Goal: Navigation & Orientation: Find specific page/section

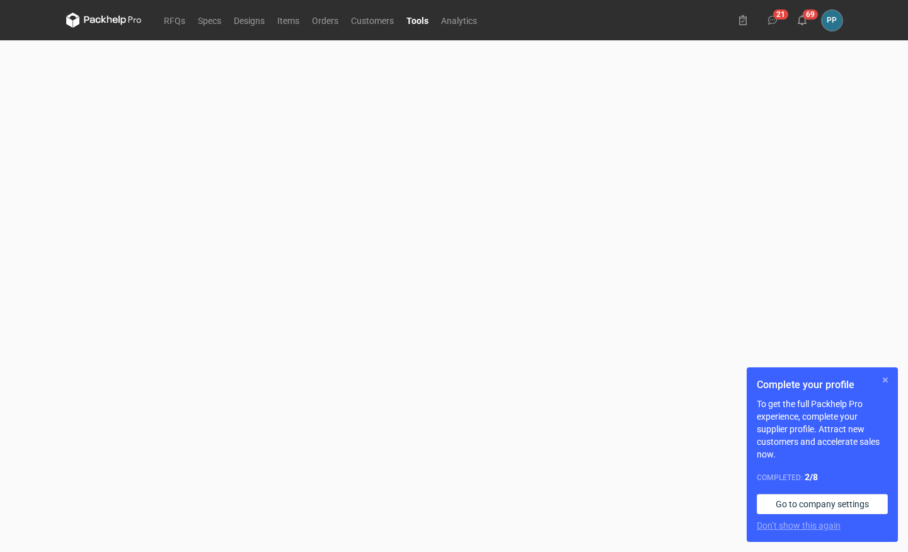
click at [887, 379] on button "button" at bounding box center [885, 379] width 15 height 15
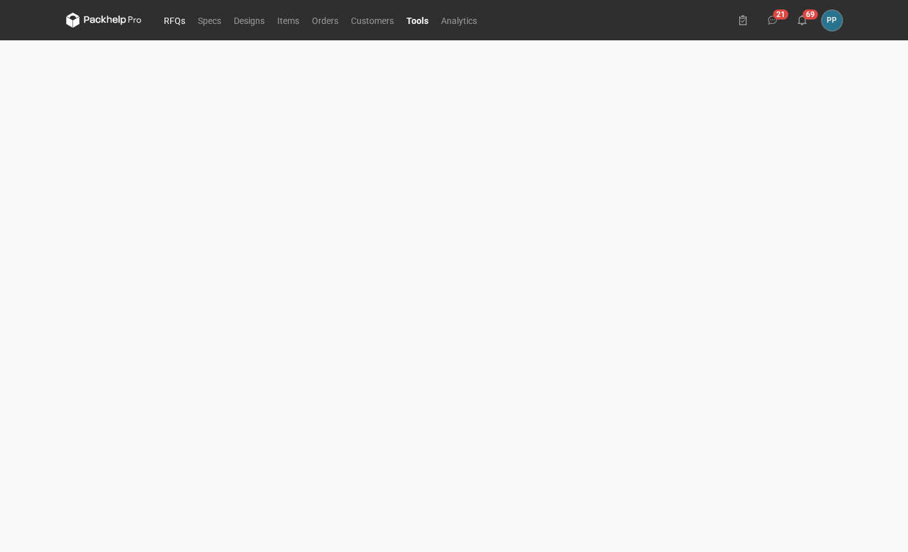
click at [175, 20] on link "RFQs" at bounding box center [175, 20] width 34 height 15
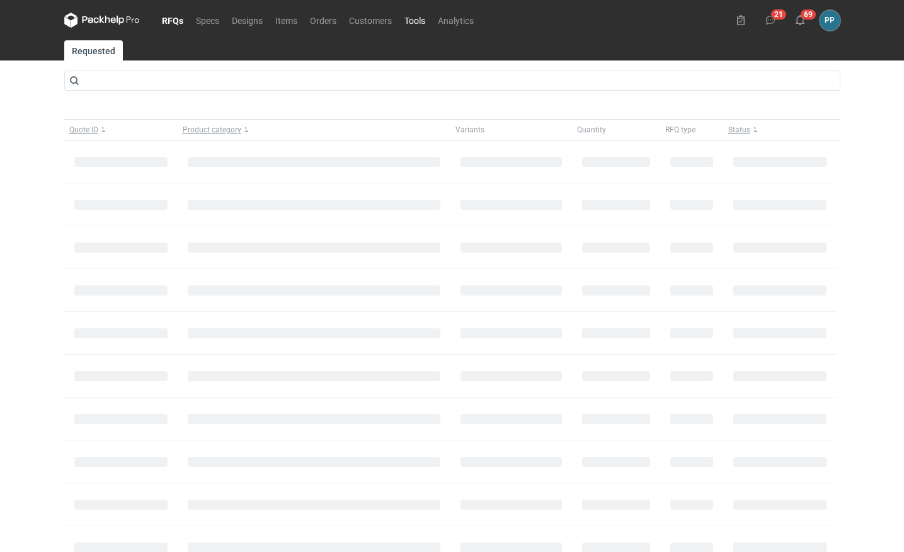
click at [415, 23] on link "Tools" at bounding box center [414, 20] width 33 height 15
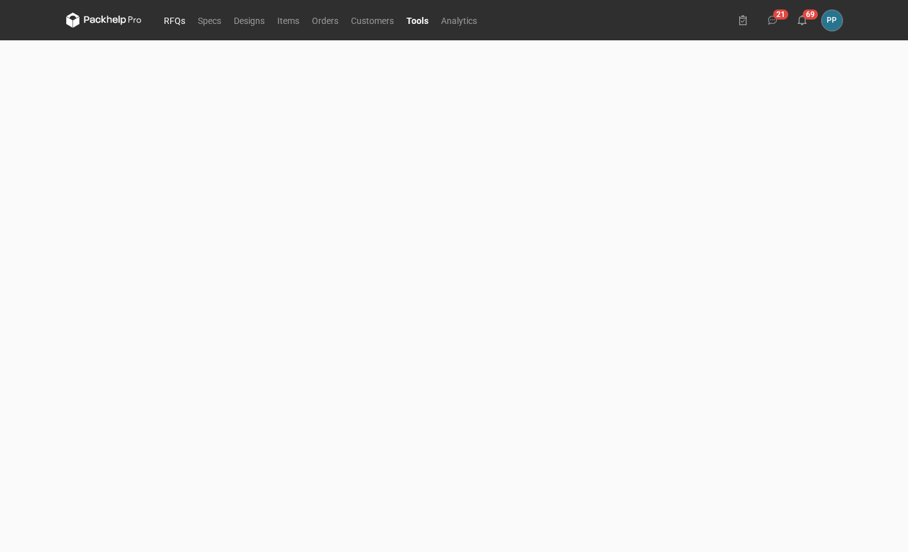
click at [162, 20] on link "RFQs" at bounding box center [175, 20] width 34 height 15
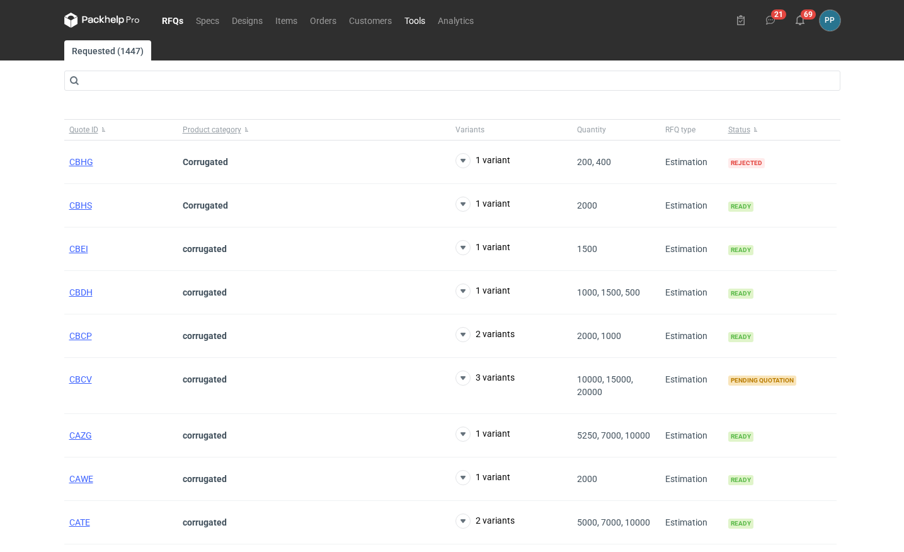
click at [416, 21] on link "Tools" at bounding box center [414, 20] width 33 height 15
